Goal: Task Accomplishment & Management: Book appointment/travel/reservation

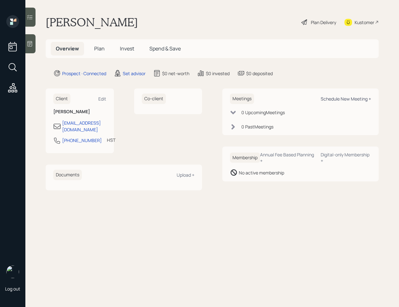
click at [342, 97] on div "Schedule New Meeting +" at bounding box center [345, 99] width 50 height 6
select select "round-[PERSON_NAME]"
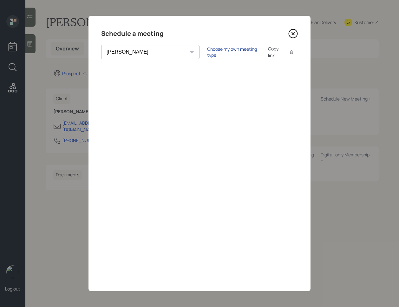
click at [207, 54] on div "Choose my own meeting type" at bounding box center [233, 52] width 53 height 12
click at [292, 31] on icon at bounding box center [293, 34] width 10 height 10
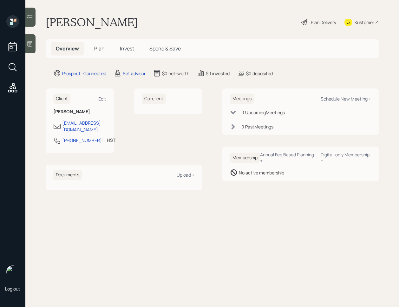
click at [29, 42] on icon at bounding box center [30, 44] width 6 height 6
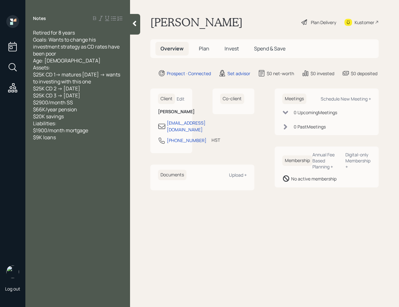
click at [139, 26] on div at bounding box center [135, 24] width 10 height 21
